Goal: Use online tool/utility: Utilize a website feature to perform a specific function

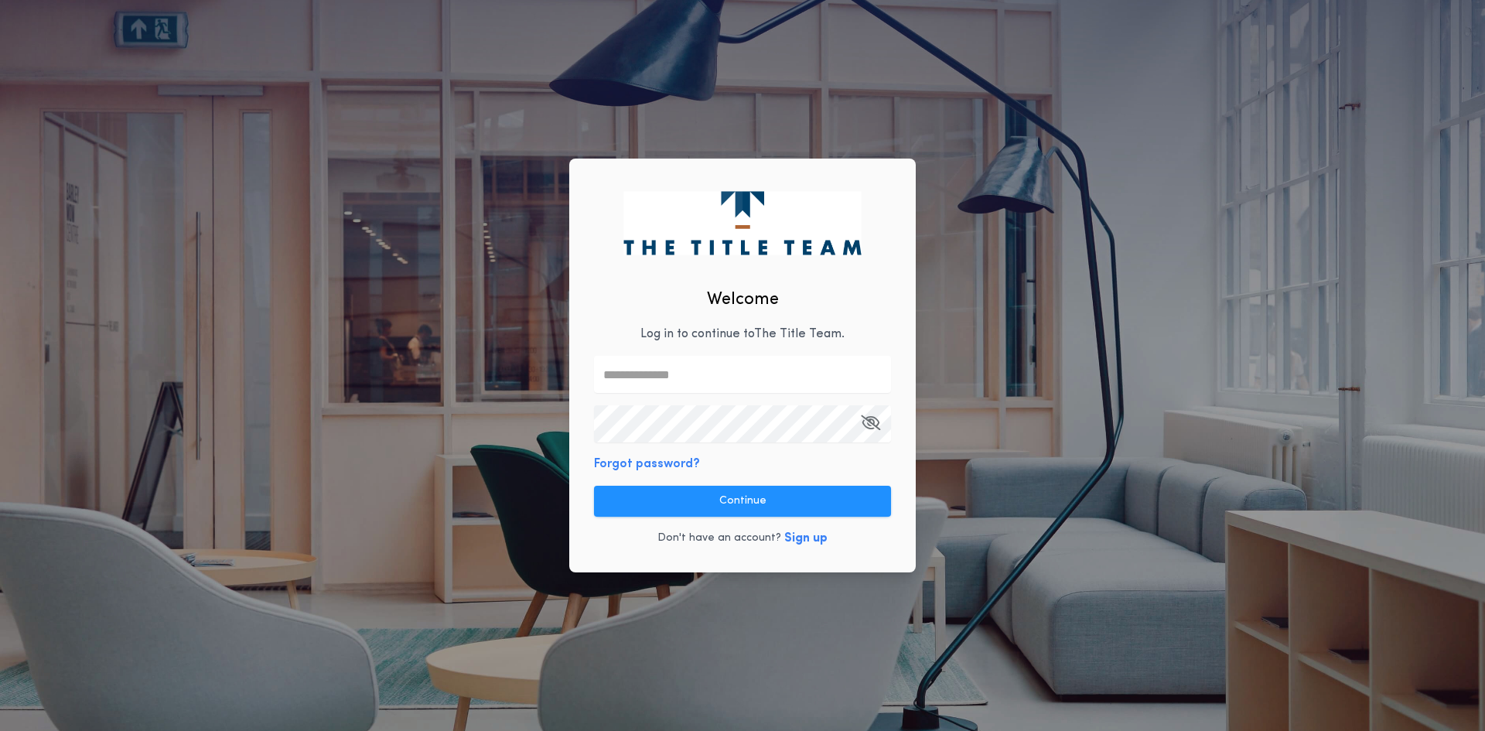
click at [696, 356] on input "text" at bounding box center [742, 374] width 297 height 37
type input "*"
type input "**********"
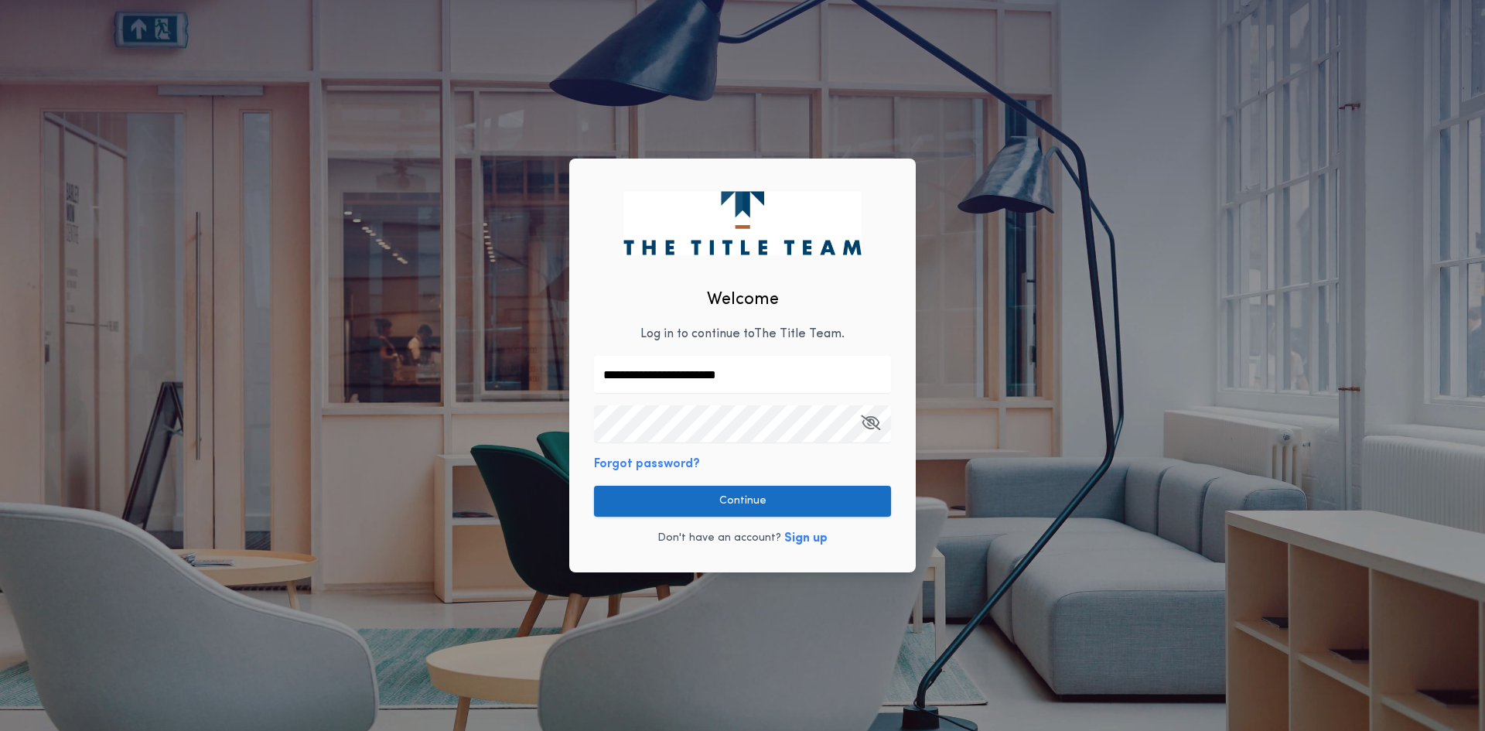
click at [868, 514] on button "Continue" at bounding box center [742, 501] width 297 height 31
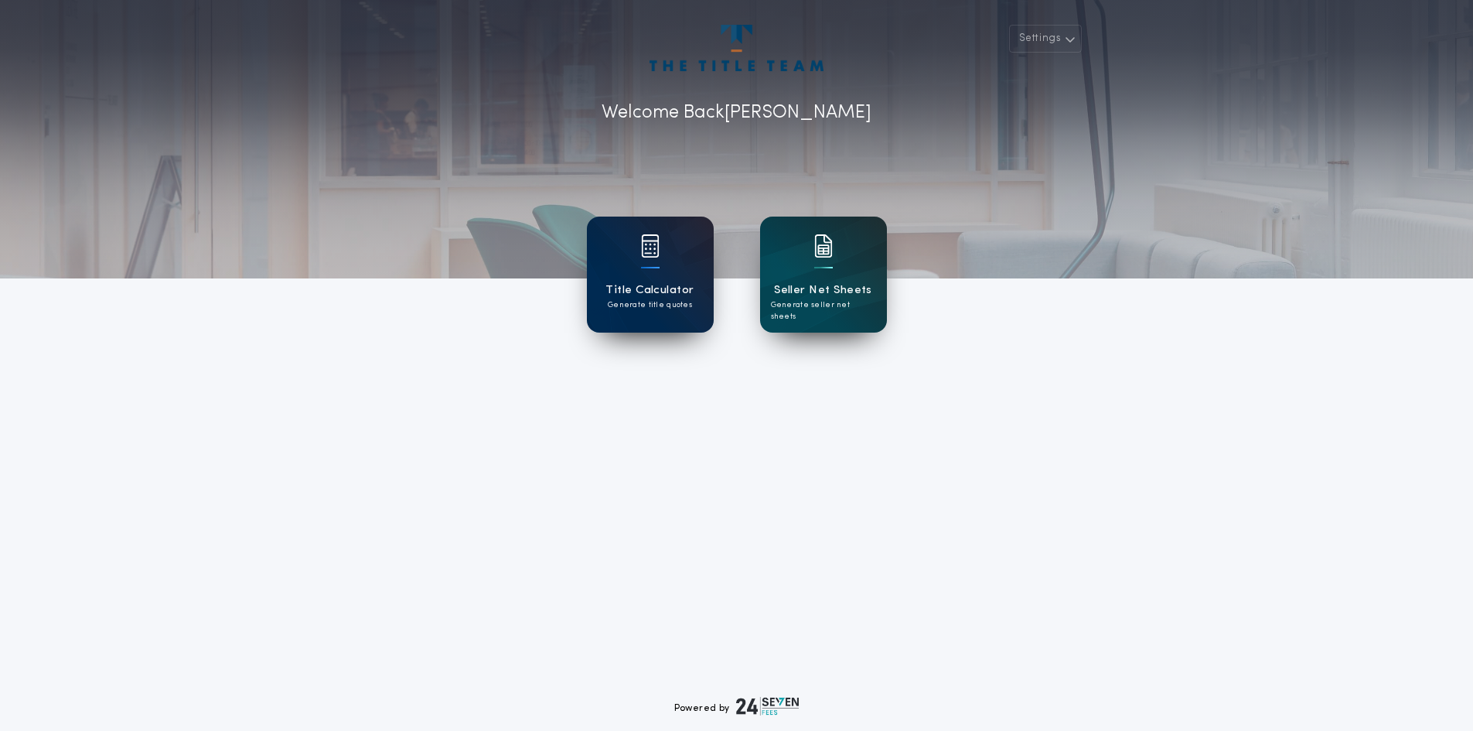
click at [674, 296] on h1 "Title Calculator" at bounding box center [649, 290] width 88 height 18
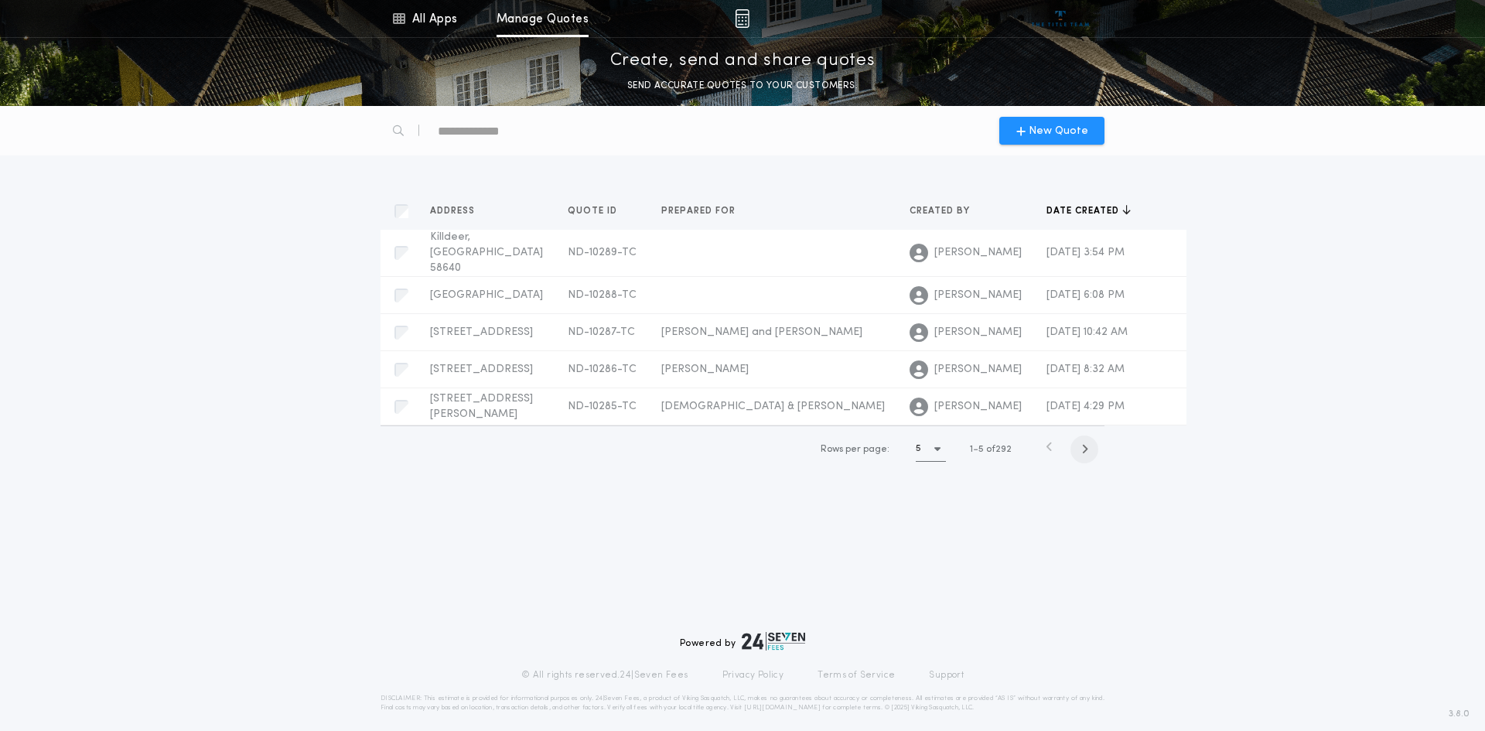
click at [1090, 463] on span "button" at bounding box center [1084, 449] width 28 height 28
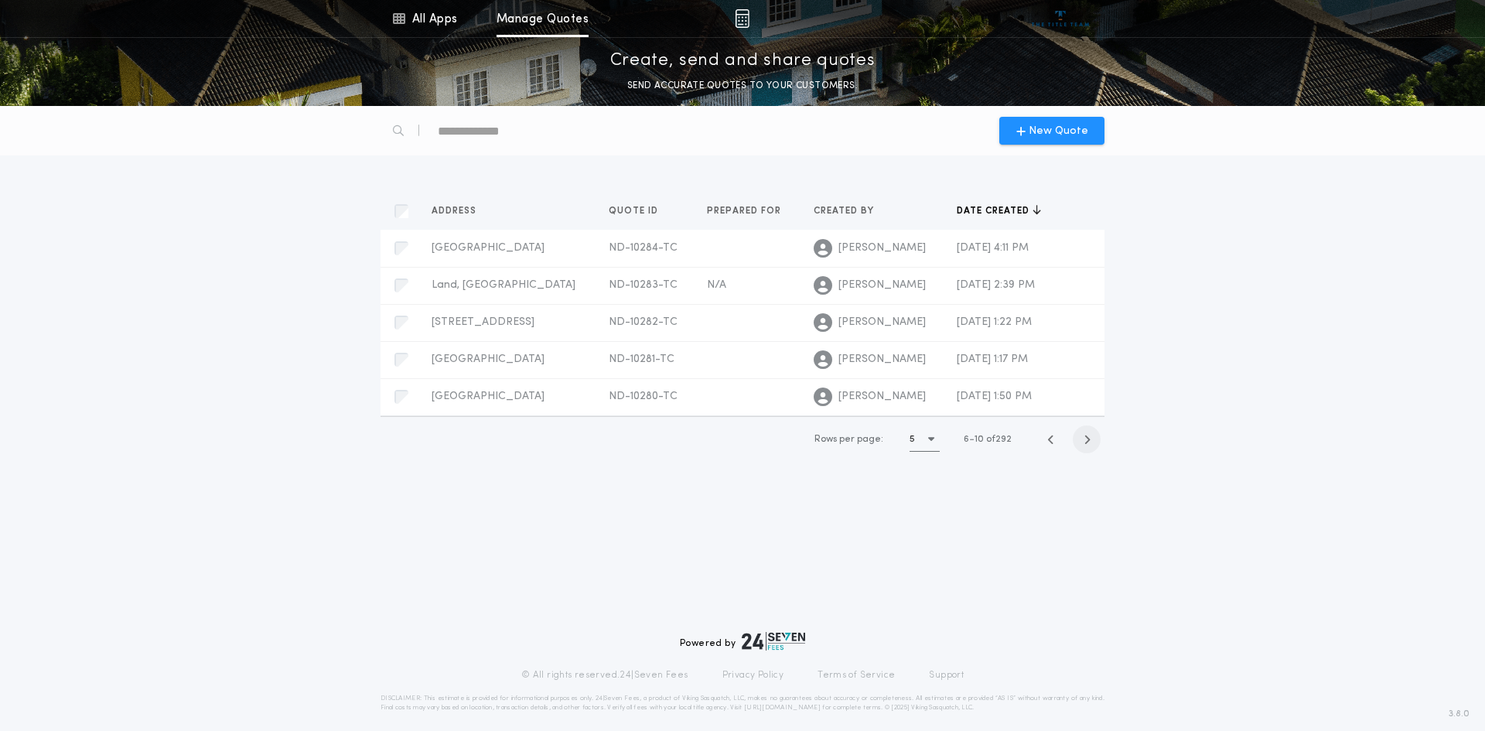
click at [1080, 440] on span "button" at bounding box center [1087, 439] width 28 height 28
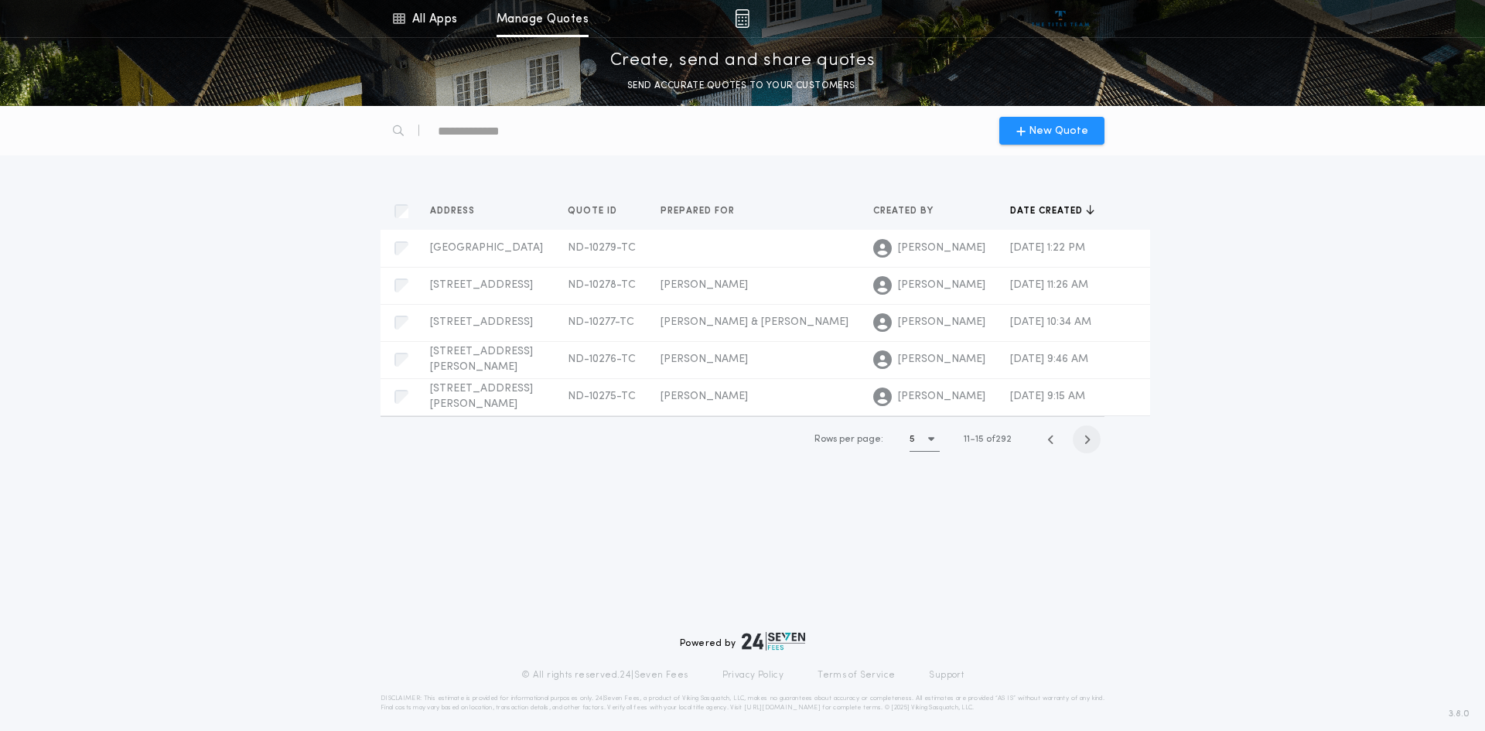
click at [1080, 440] on span "button" at bounding box center [1087, 439] width 28 height 28
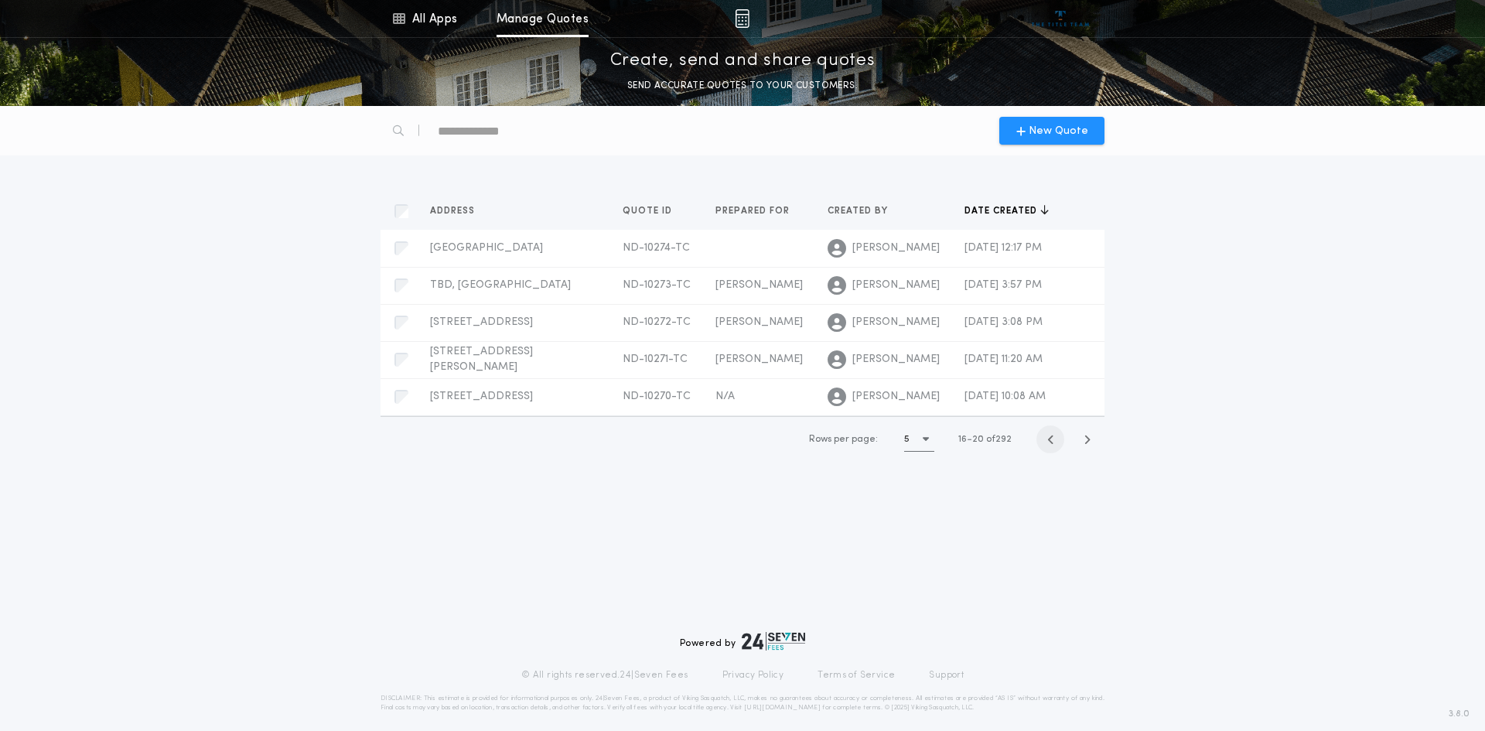
click at [1049, 438] on icon "button" at bounding box center [1050, 440] width 7 height 12
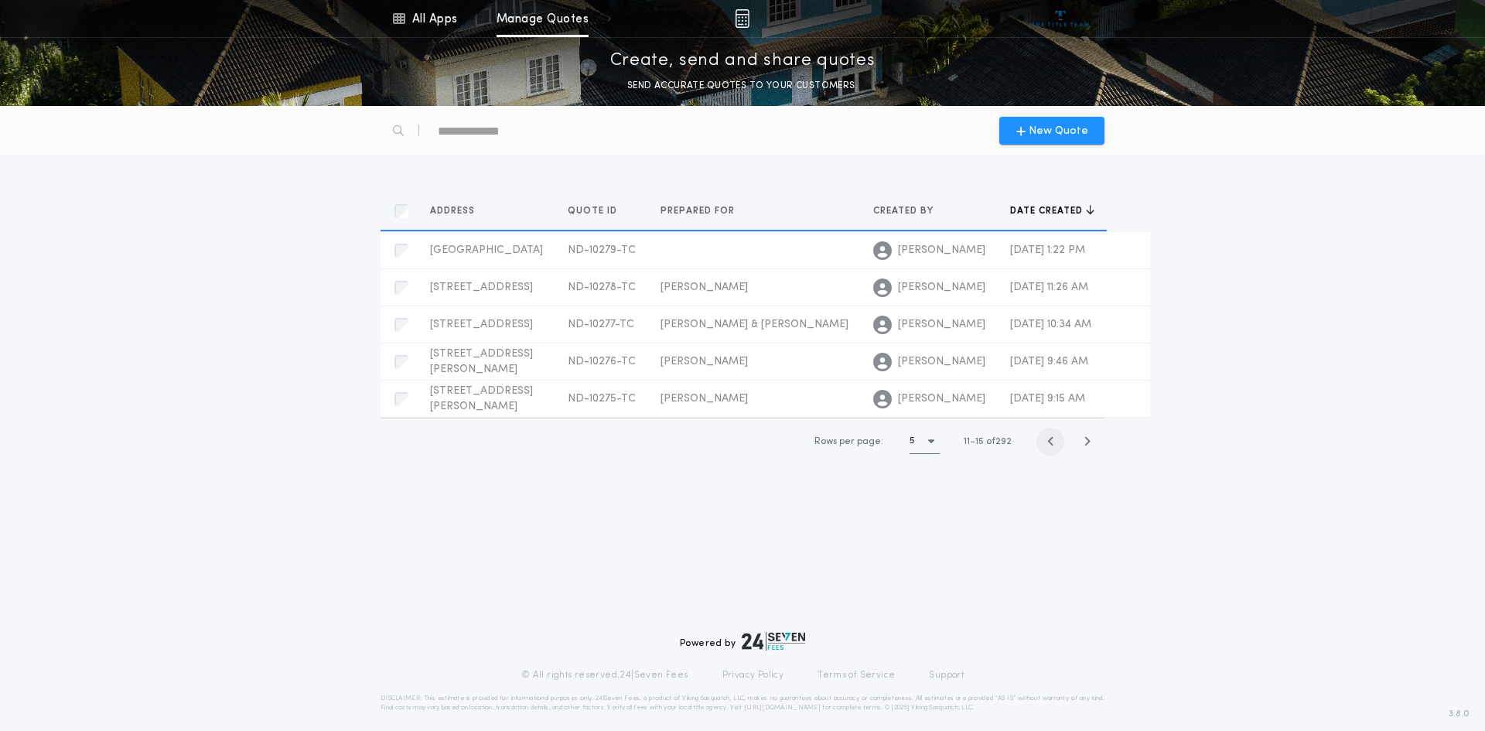
click at [1049, 438] on icon "button" at bounding box center [1050, 441] width 7 height 12
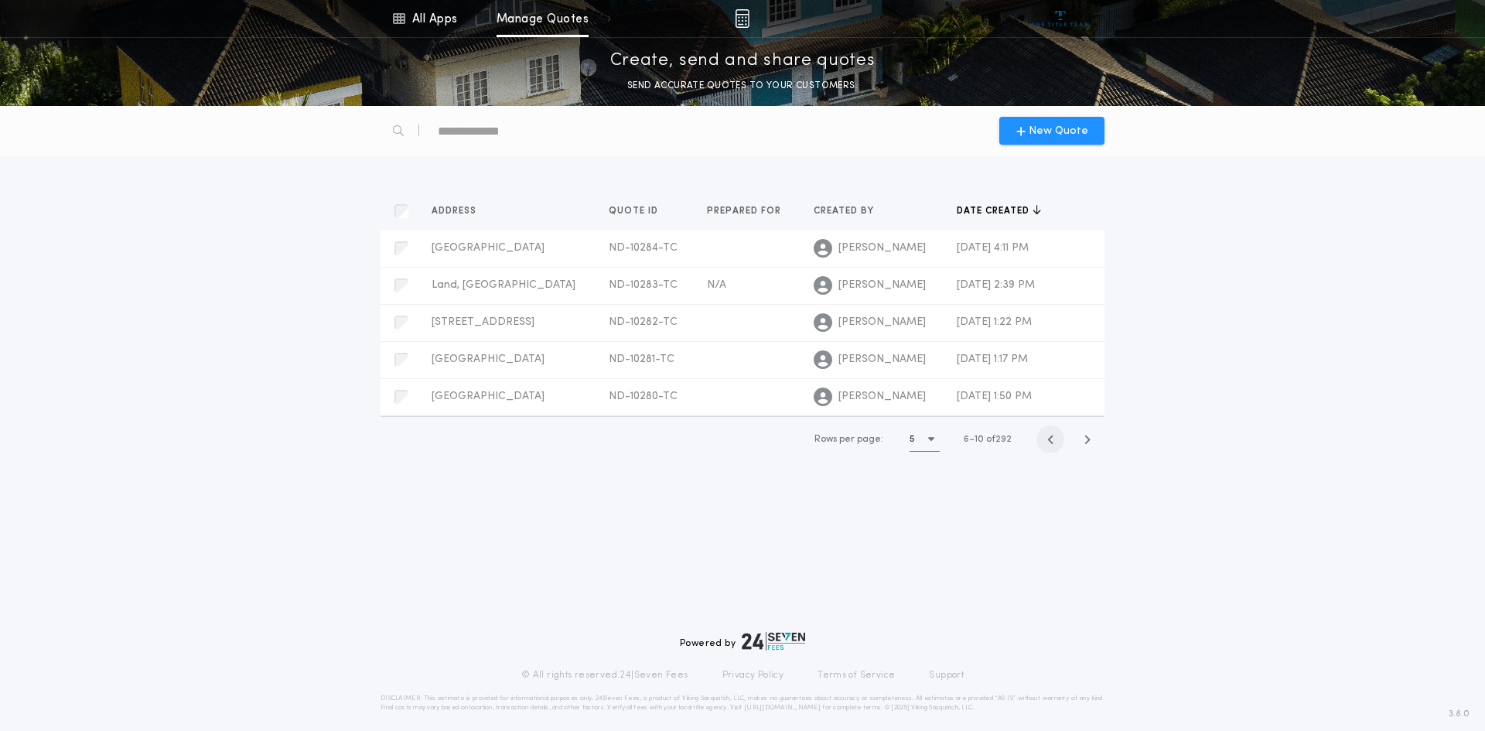
click at [1049, 438] on icon "button" at bounding box center [1050, 440] width 7 height 12
